Goal: Transaction & Acquisition: Book appointment/travel/reservation

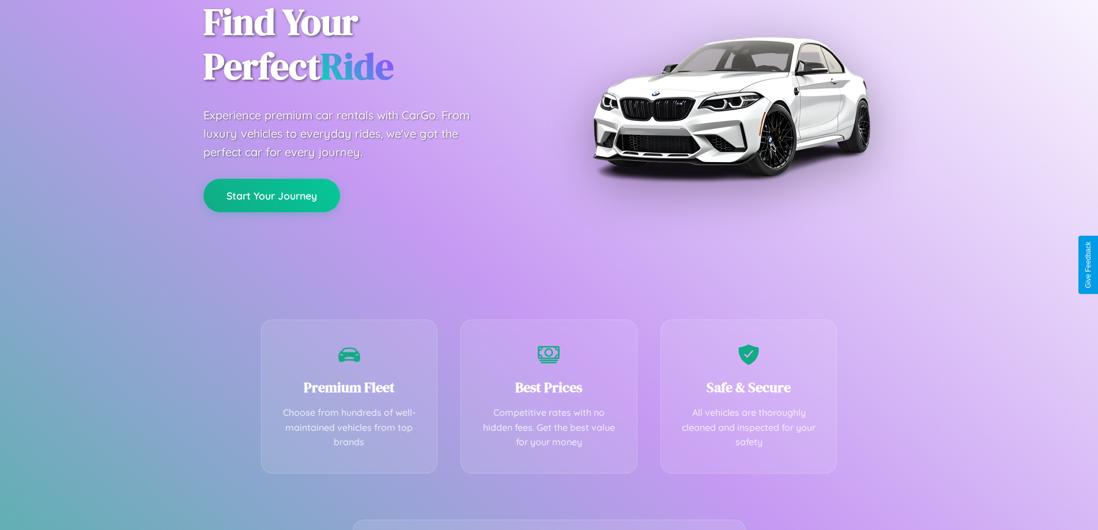
scroll to position [227, 0]
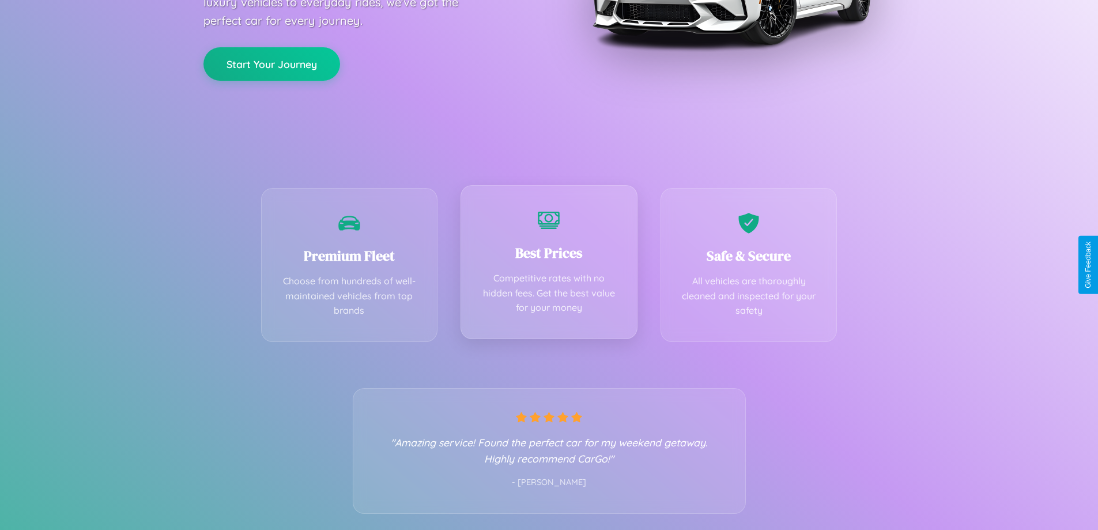
click at [549, 265] on div "Best Prices Competitive rates with no hidden fees. Get the best value for your …" at bounding box center [549, 262] width 177 height 154
click at [271, 63] on button "Start Your Journey" at bounding box center [271, 62] width 137 height 33
click at [271, 62] on button "Start Your Journey" at bounding box center [271, 62] width 137 height 33
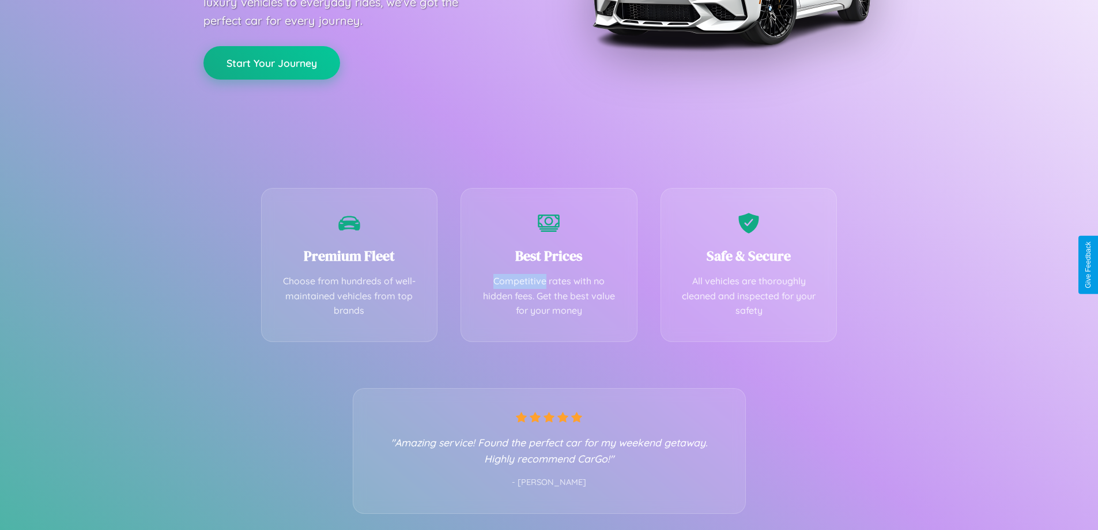
click at [271, 62] on button "Start Your Journey" at bounding box center [271, 62] width 137 height 33
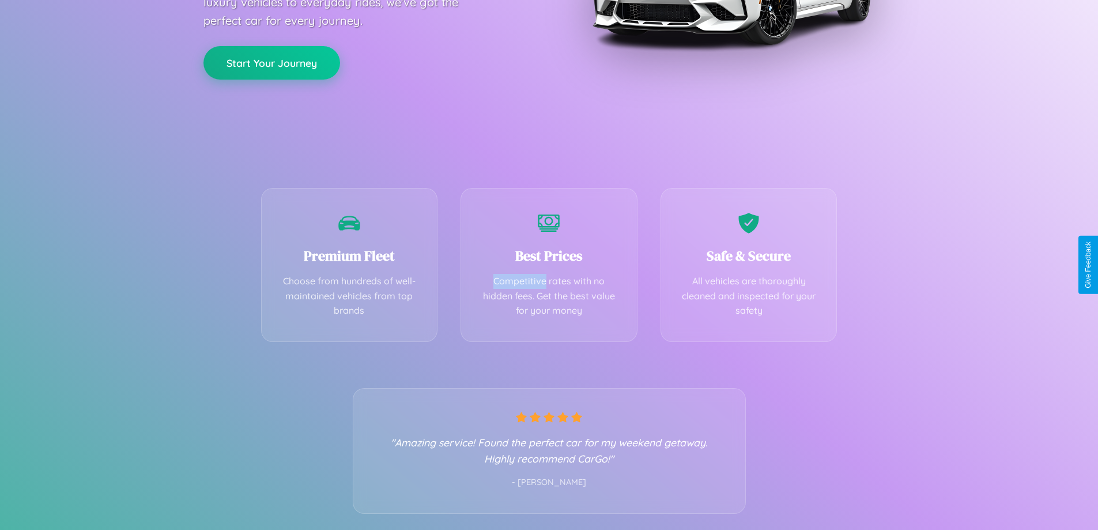
click at [271, 62] on button "Start Your Journey" at bounding box center [271, 62] width 137 height 33
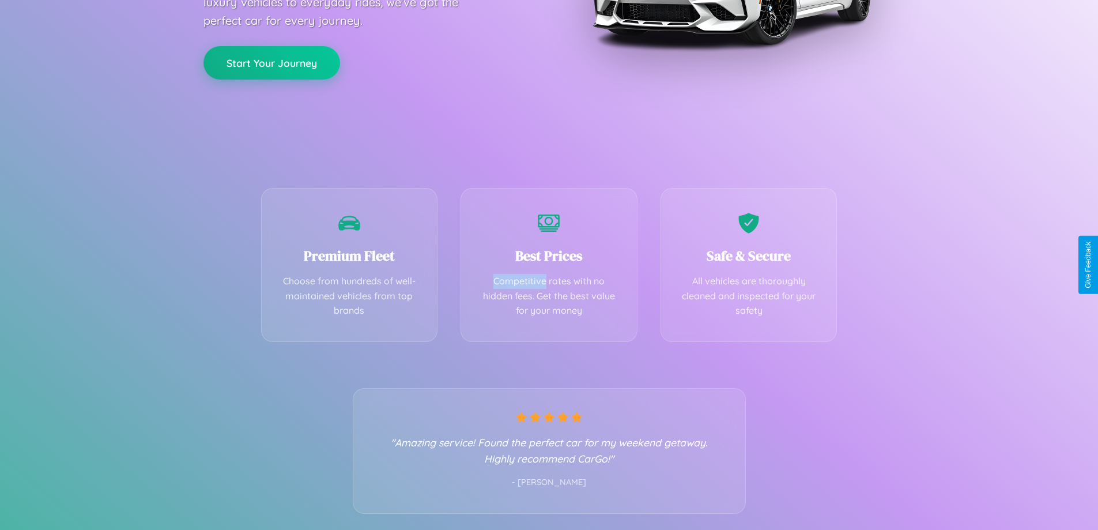
click at [271, 62] on button "Start Your Journey" at bounding box center [271, 62] width 137 height 33
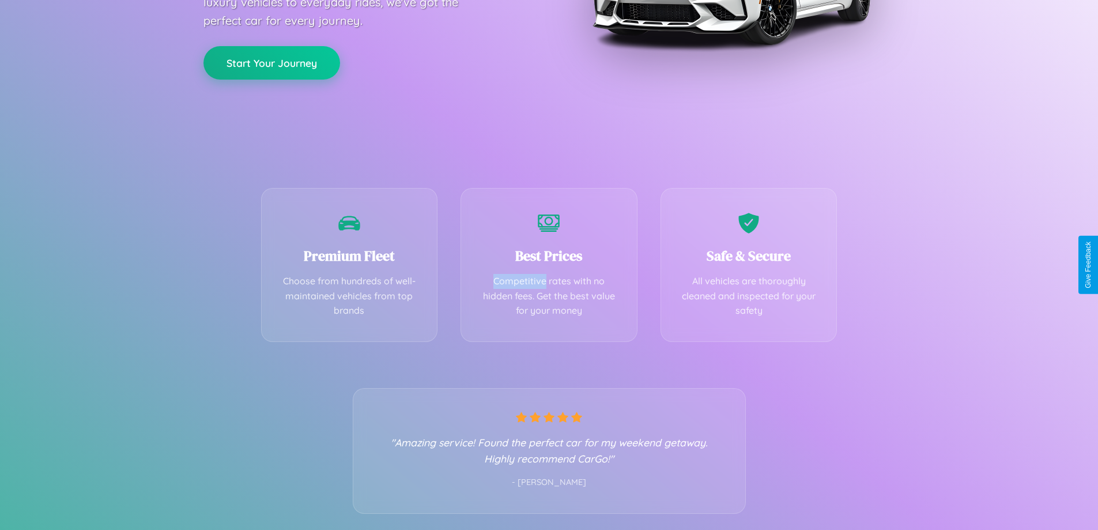
click at [271, 62] on button "Start Your Journey" at bounding box center [271, 62] width 137 height 33
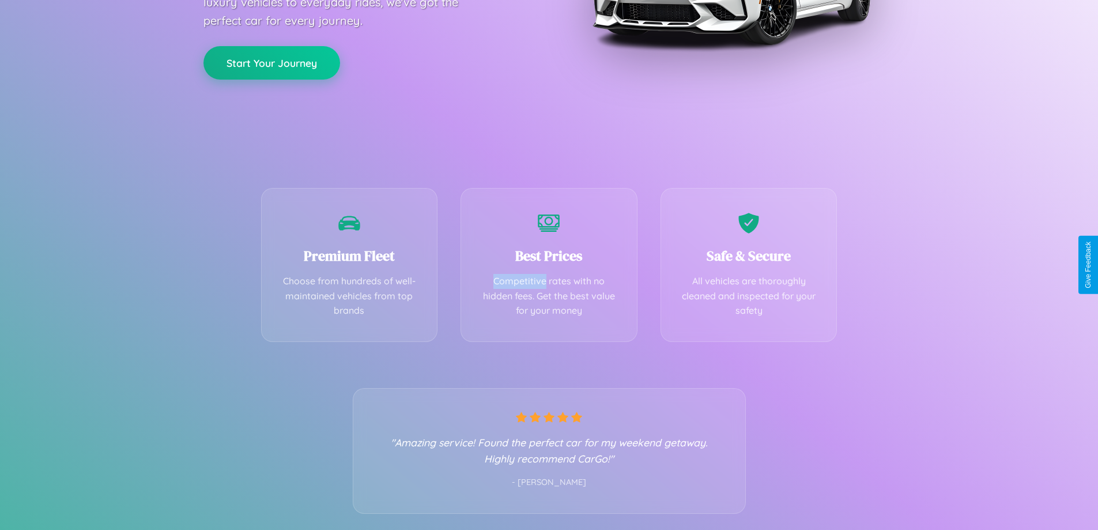
click at [271, 62] on button "Start Your Journey" at bounding box center [271, 62] width 137 height 33
